Goal: Task Accomplishment & Management: Manage account settings

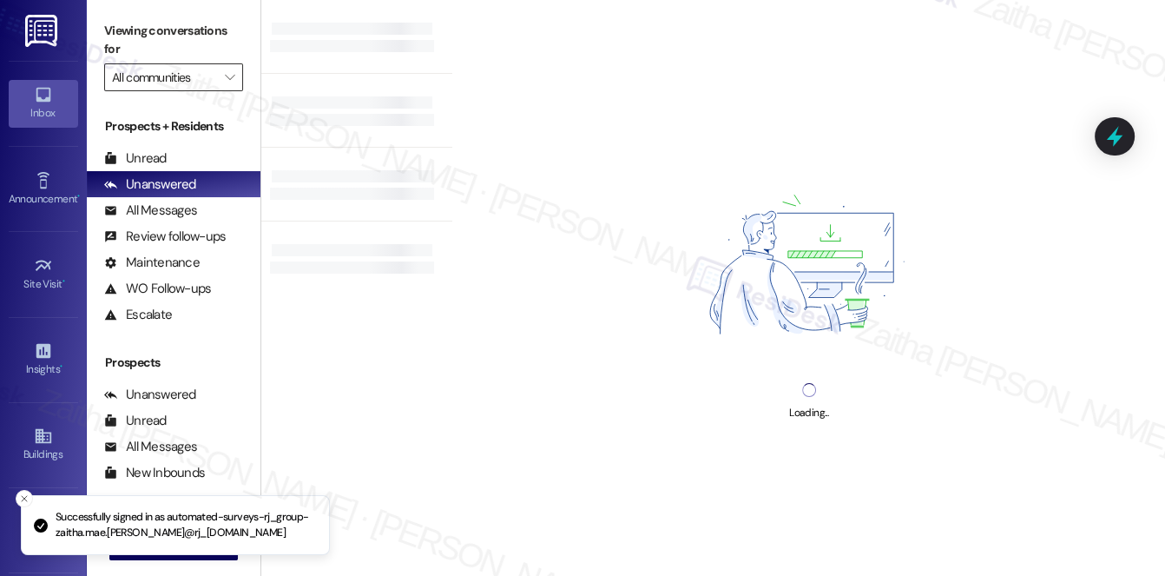
click at [204, 73] on input "All communities" at bounding box center [163, 77] width 103 height 28
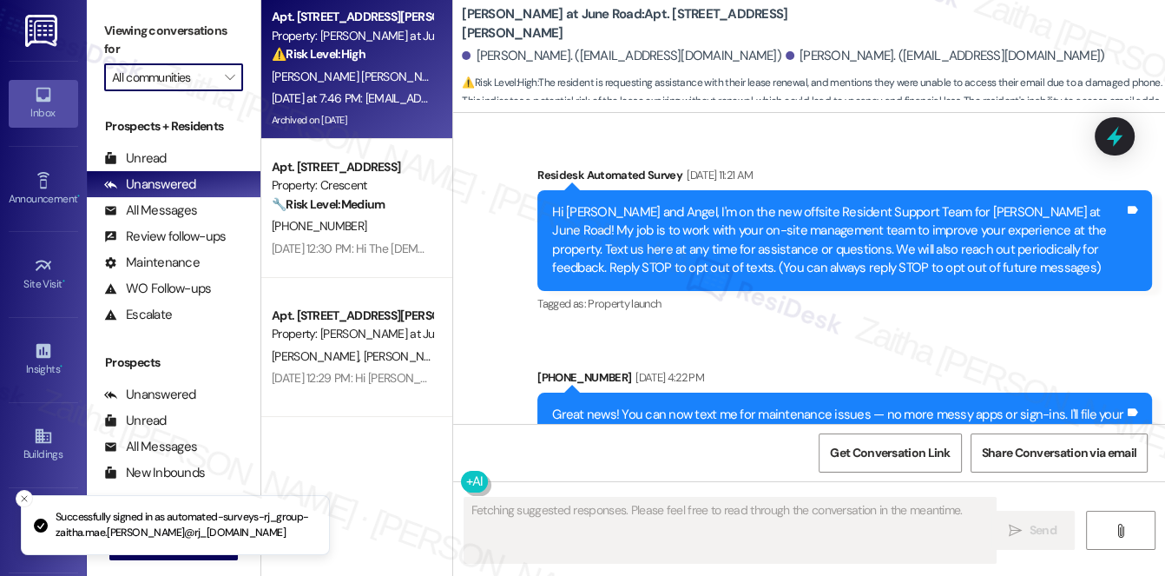
scroll to position [15786, 0]
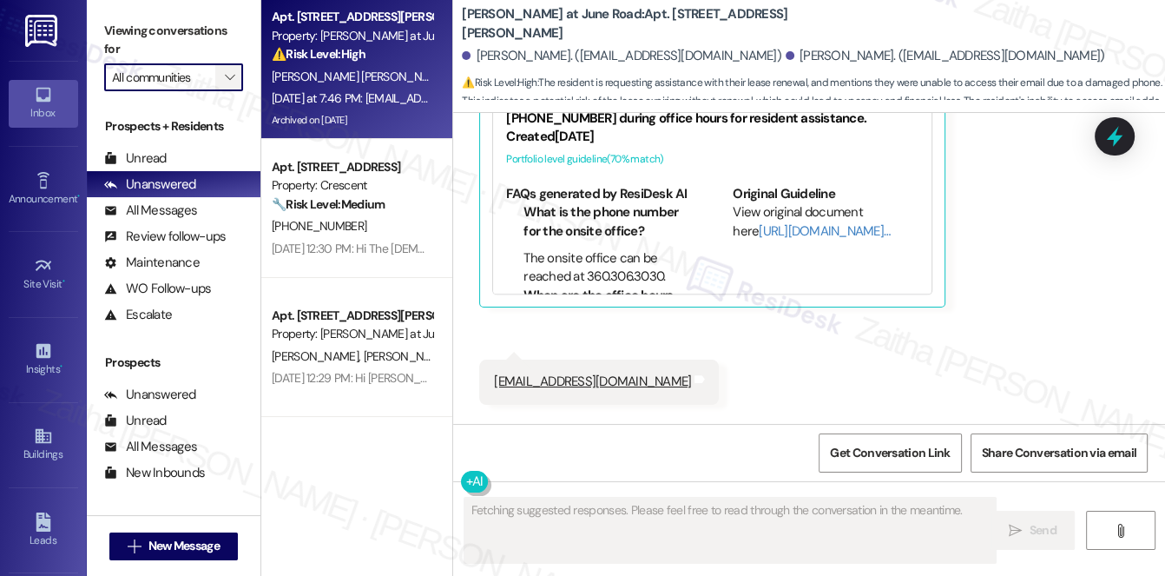
click at [225, 75] on icon "" at bounding box center [230, 77] width 10 height 14
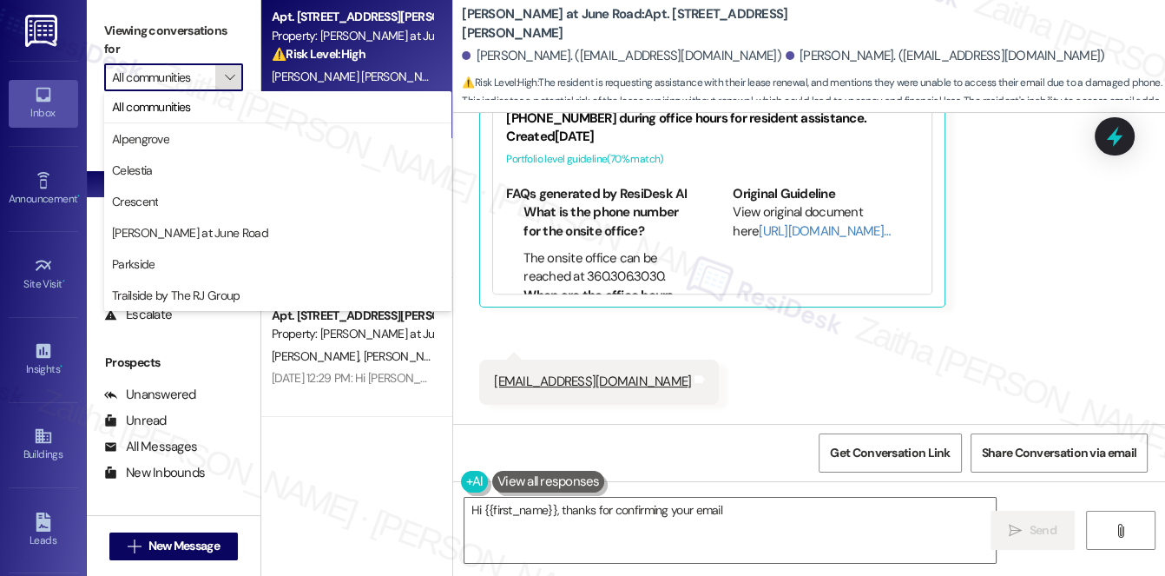
click at [225, 75] on icon "" at bounding box center [230, 77] width 10 height 14
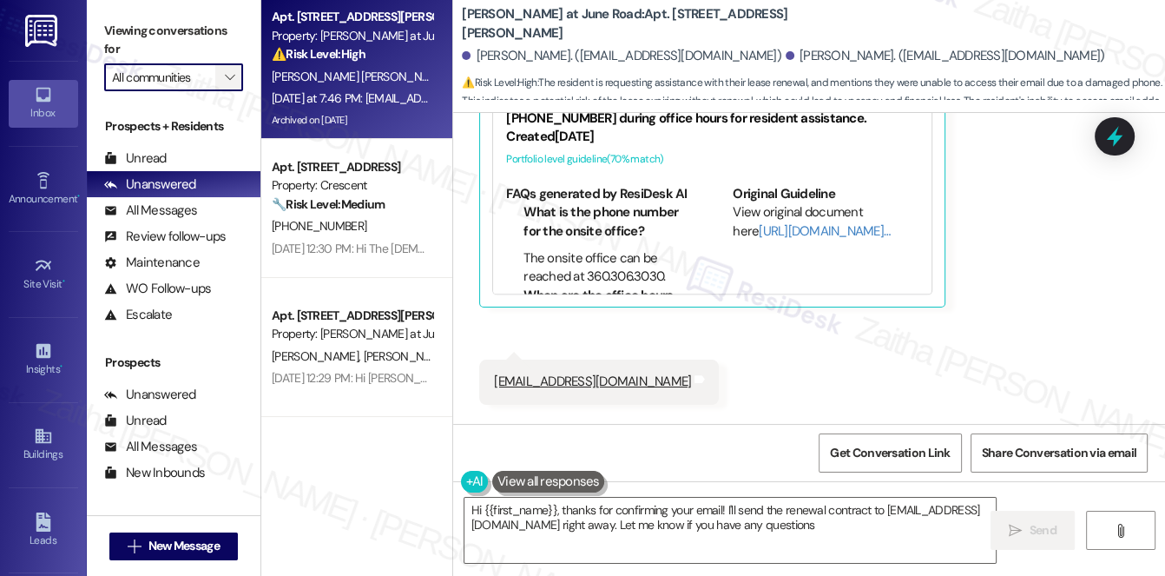
type textarea "Hi {{first_name}}, thanks for confirming your email! I'll send the renewal cont…"
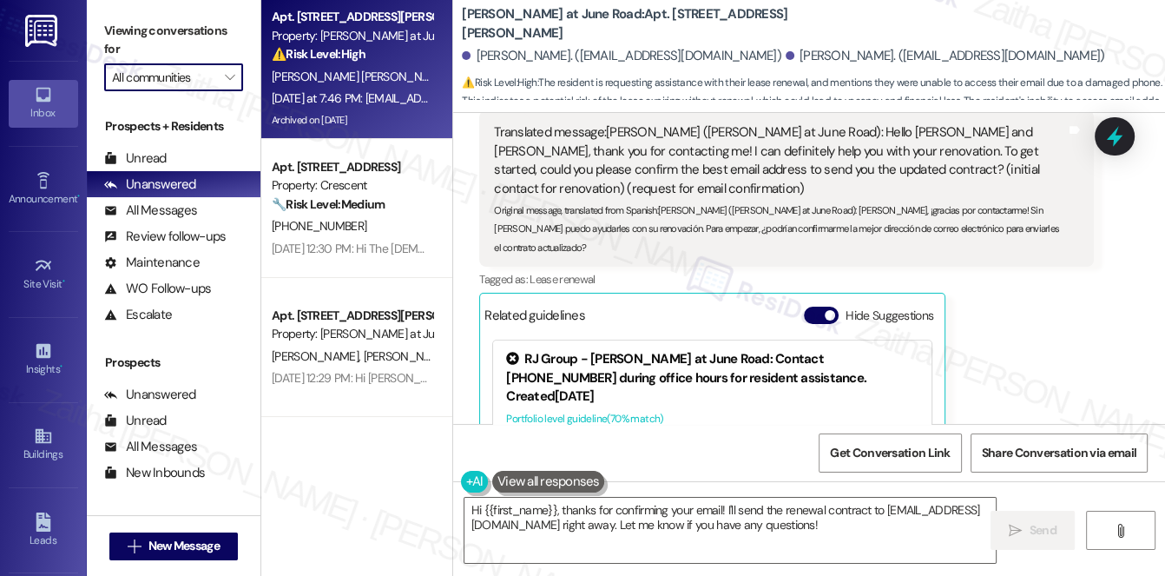
scroll to position [15470, 0]
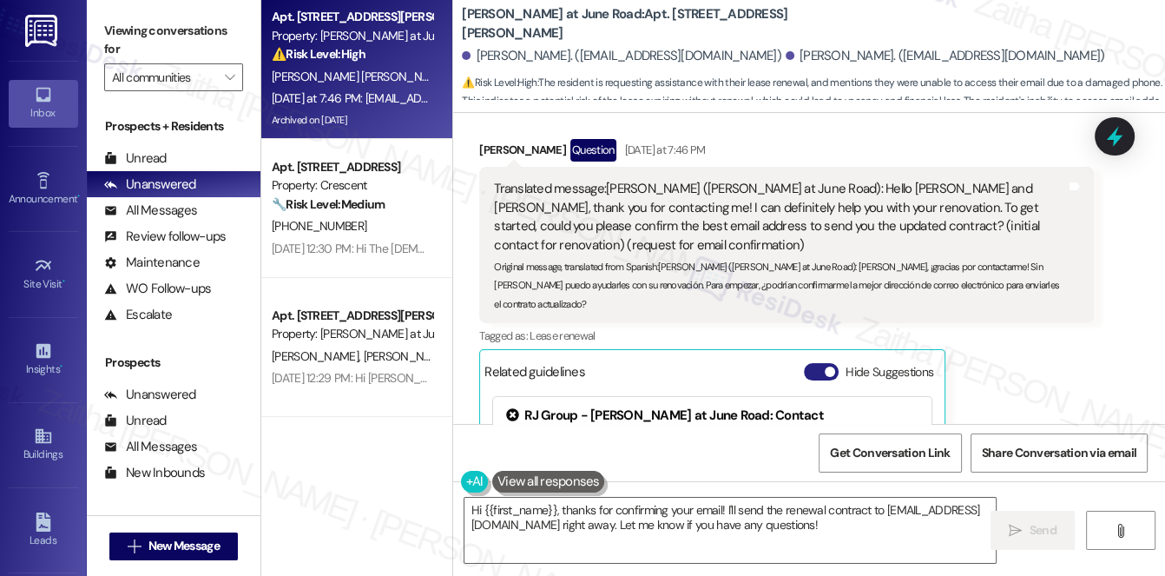
click at [817, 363] on button "Hide Suggestions" at bounding box center [821, 371] width 35 height 17
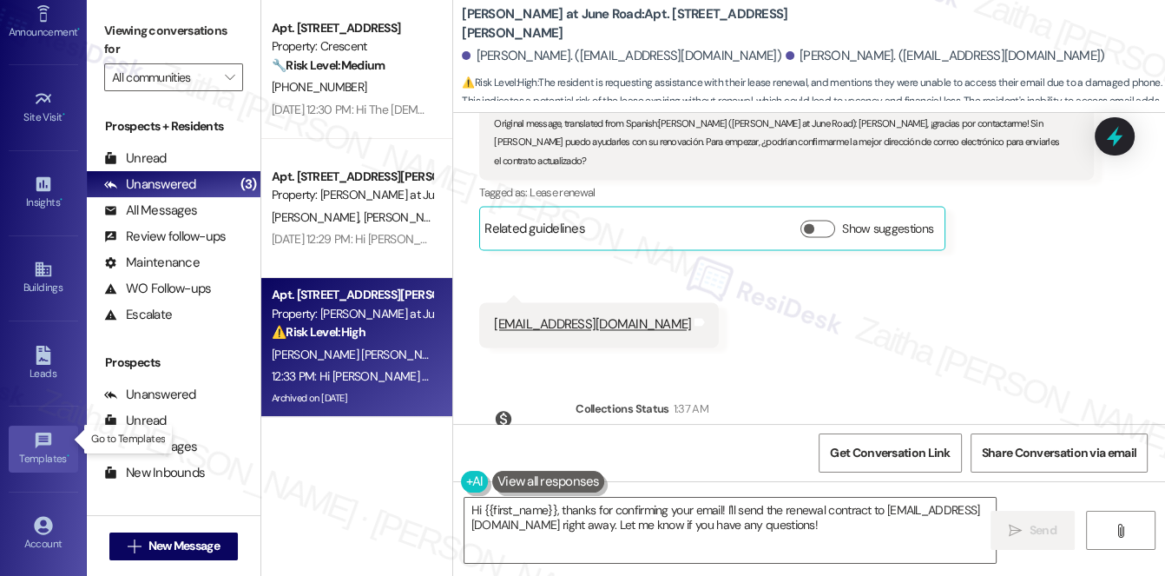
scroll to position [246, 0]
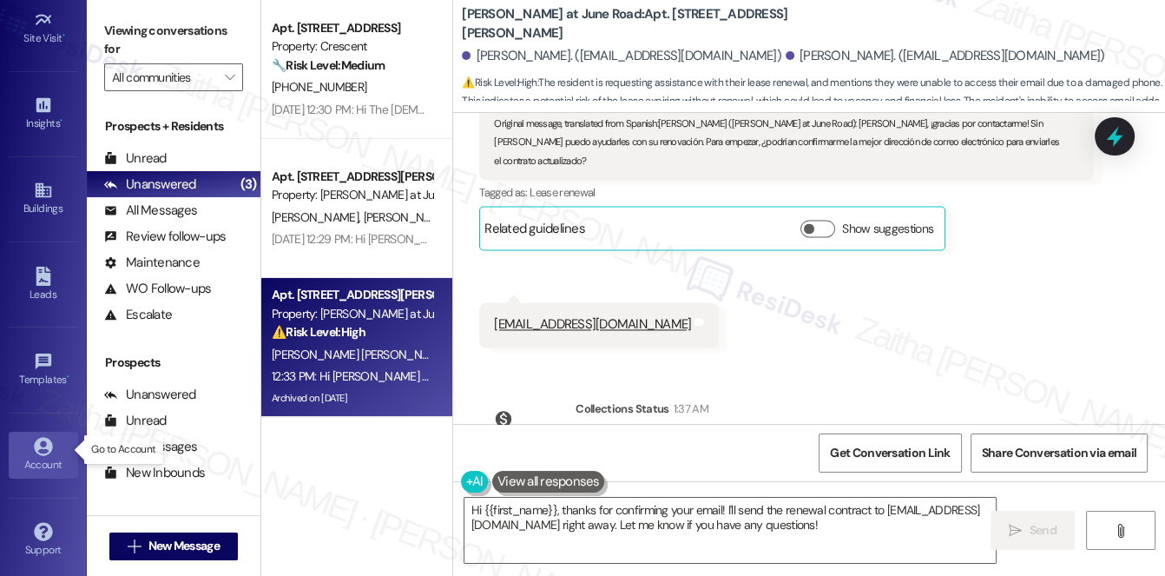
click at [38, 456] on div "Account" at bounding box center [43, 464] width 87 height 17
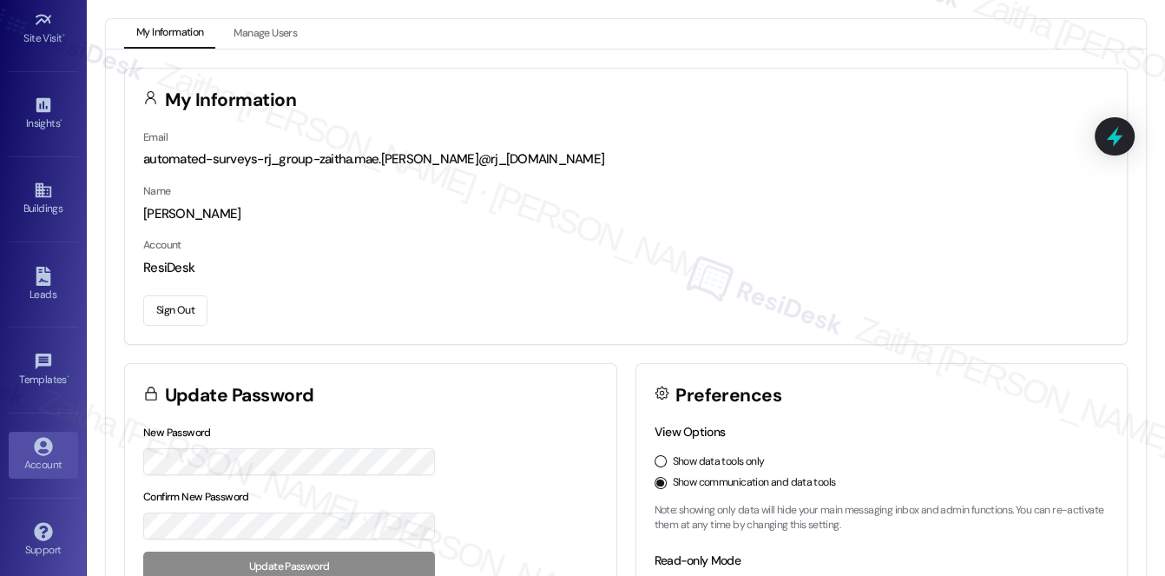
click at [169, 309] on button "Sign Out" at bounding box center [175, 310] width 64 height 30
